Goal: Find specific page/section: Find specific page/section

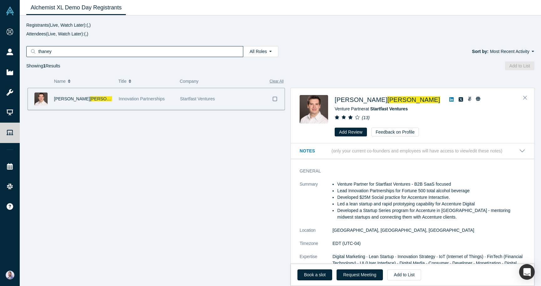
click at [121, 8] on link "Alchemist XL Demo Day Registrants" at bounding box center [76, 7] width 100 height 15
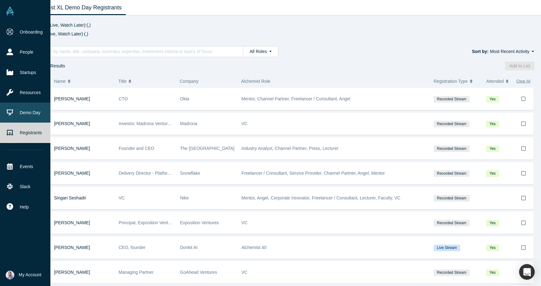
click at [34, 111] on link "Demo Day" at bounding box center [25, 112] width 50 height 20
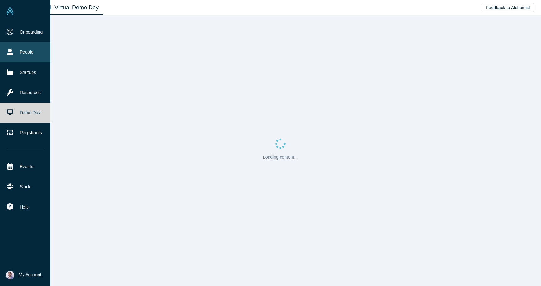
click at [18, 55] on link "People" at bounding box center [25, 52] width 50 height 20
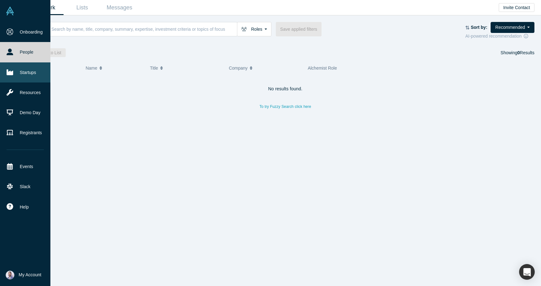
click at [24, 69] on link "Startups" at bounding box center [25, 72] width 50 height 20
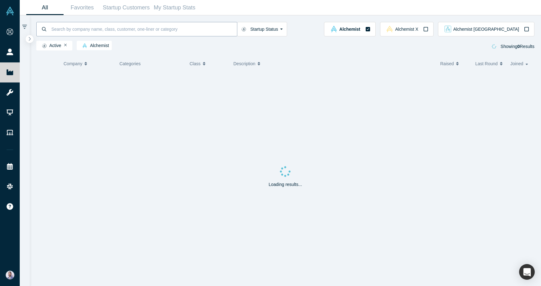
click at [122, 30] on input at bounding box center [144, 29] width 186 height 15
type input "melurna"
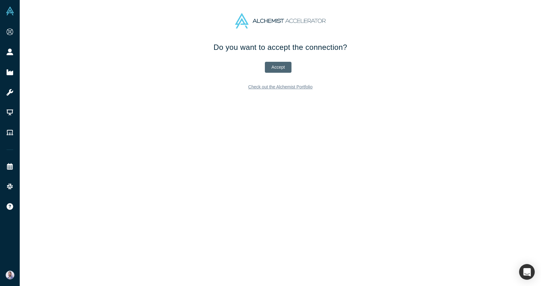
click at [277, 66] on button "Accept" at bounding box center [278, 67] width 27 height 11
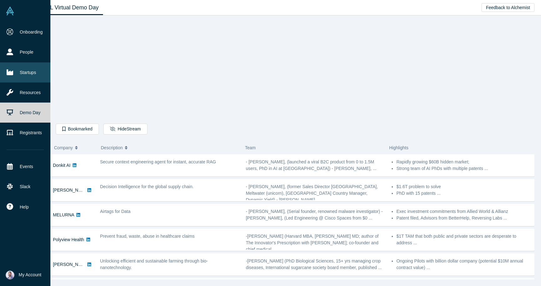
click at [34, 71] on link "Startups" at bounding box center [25, 72] width 50 height 20
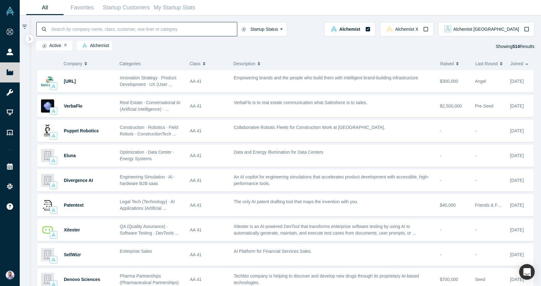
click at [135, 29] on input at bounding box center [144, 29] width 186 height 15
